Goal: Information Seeking & Learning: Learn about a topic

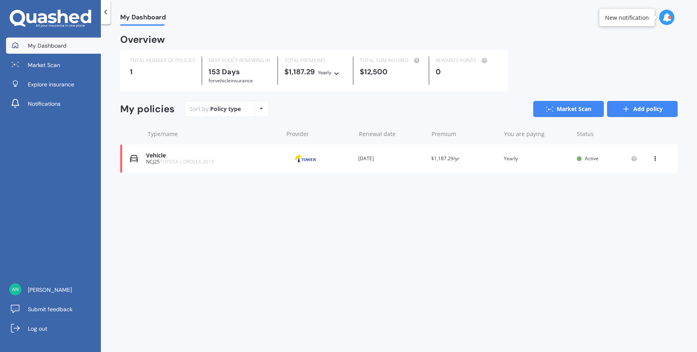
click at [641, 111] on link "Add policy" at bounding box center [642, 109] width 71 height 16
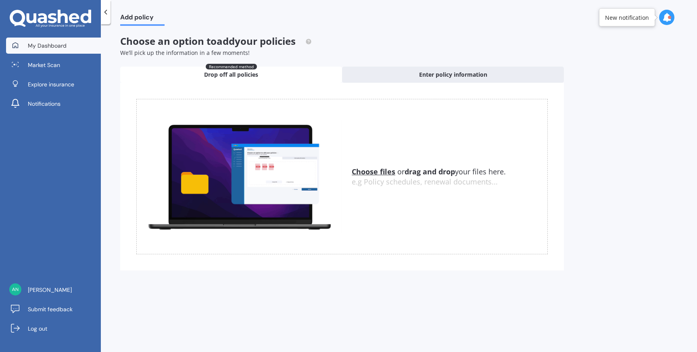
click at [21, 47] on div at bounding box center [15, 45] width 12 height 7
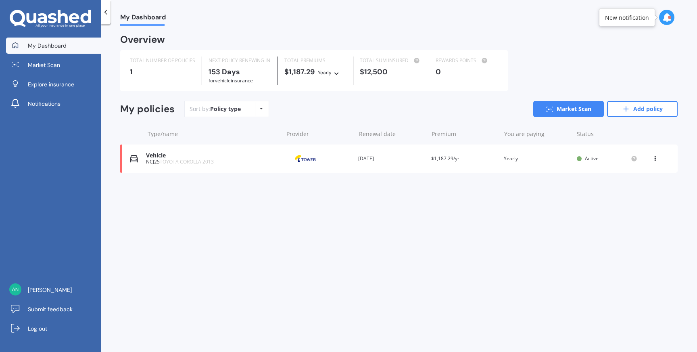
click at [261, 111] on div "Policy type Alphabetical Date added Renewing next" at bounding box center [261, 109] width 13 height 15
click at [159, 73] on div "1" at bounding box center [162, 72] width 65 height 8
click at [144, 20] on span "My Dashboard" at bounding box center [143, 18] width 46 height 11
drag, startPoint x: 614, startPoint y: 67, endPoint x: 610, endPoint y: 67, distance: 4.1
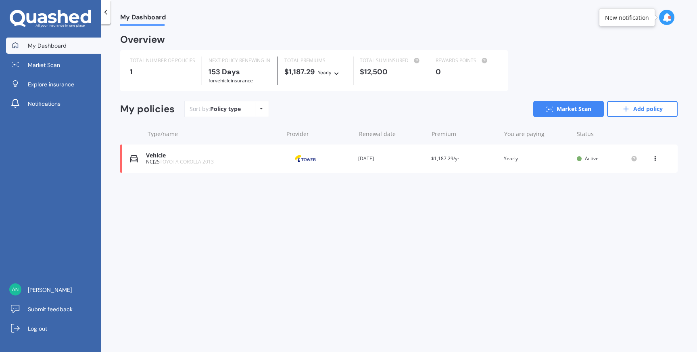
click at [614, 67] on div "TOTAL NUMBER OF POLICIES 1 NEXT POLICY RENEWING [DATE] for Vehicle insurance TO…" at bounding box center [399, 70] width 558 height 41
click at [46, 63] on span "Market Scan" at bounding box center [44, 65] width 32 height 8
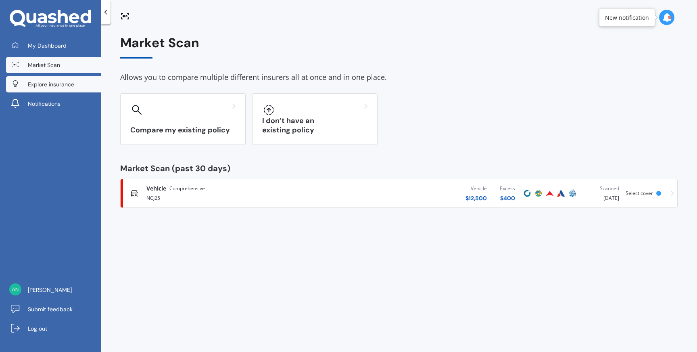
click at [47, 83] on span "Explore insurance" at bounding box center [51, 84] width 46 height 8
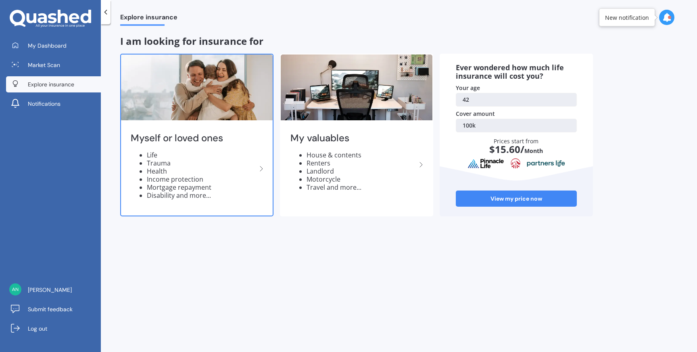
click at [201, 204] on div "Myself or loved ones Life Trauma Health Income protection Mortgage repayment Di…" at bounding box center [197, 168] width 152 height 93
